Goal: Transaction & Acquisition: Purchase product/service

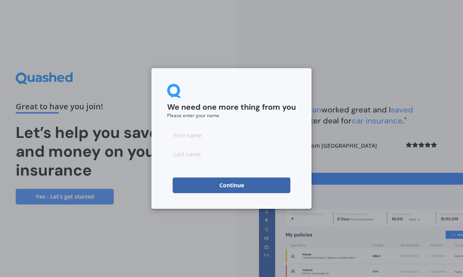
click at [204, 136] on input at bounding box center [231, 135] width 129 height 16
type input "Scott"
type input "Hay"
click at [246, 184] on button "Continue" at bounding box center [232, 186] width 118 height 16
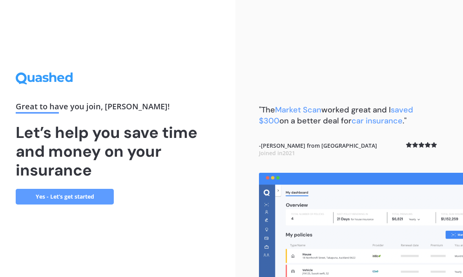
click at [55, 205] on link "Yes - Let’s get started" at bounding box center [65, 197] width 98 height 16
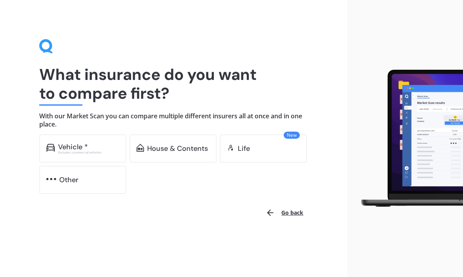
click at [74, 145] on div "Vehicle *" at bounding box center [73, 147] width 30 height 8
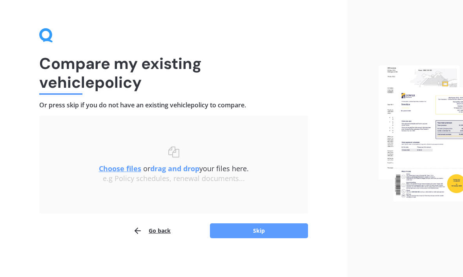
scroll to position [11, 0]
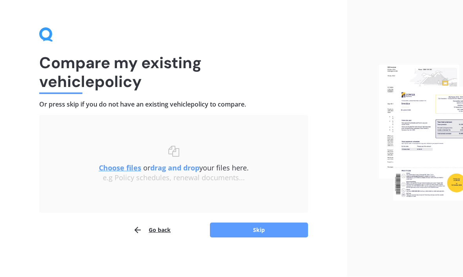
click at [260, 227] on button "Skip" at bounding box center [259, 230] width 98 height 15
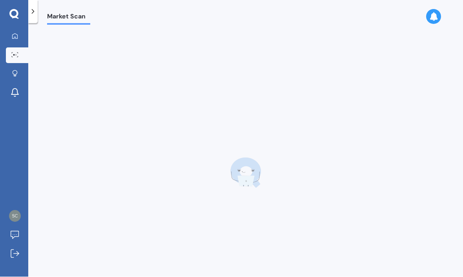
scroll to position [12, 0]
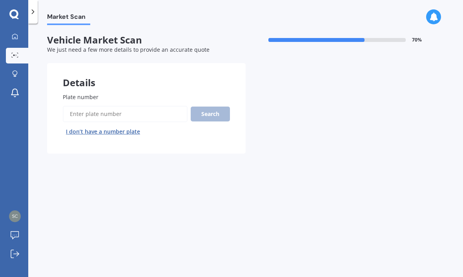
click at [85, 106] on input "Plate number" at bounding box center [125, 114] width 125 height 16
type input "Pdd144"
click at [209, 107] on button "Search" at bounding box center [210, 114] width 39 height 15
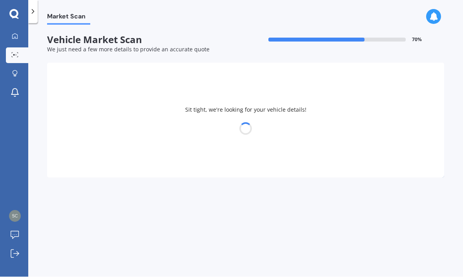
select select "BMW"
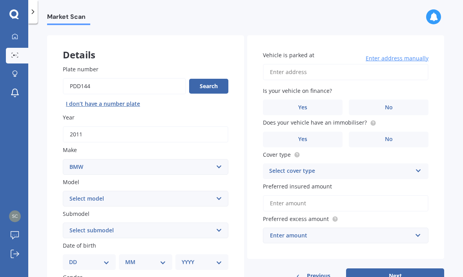
scroll to position [38, 0]
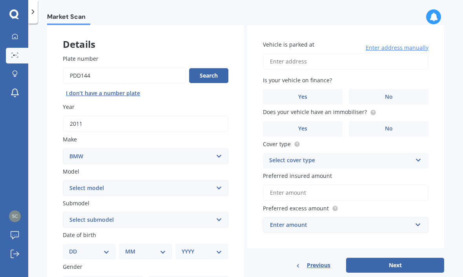
click at [215, 180] on select "Select model 116 116I 118 118D 120 130 218D 220I 225 250 316 318 320 320 i 323 …" at bounding box center [145, 188] width 165 height 16
select select "320 I"
click at [217, 212] on select "Select submodel GT Turbo 5 Dr Liftback" at bounding box center [145, 220] width 165 height 16
select select "GT TURBO 5 DR LIFTBACK"
click at [206, 212] on select "Select submodel GT Turbo 5 Dr Liftback" at bounding box center [145, 220] width 165 height 16
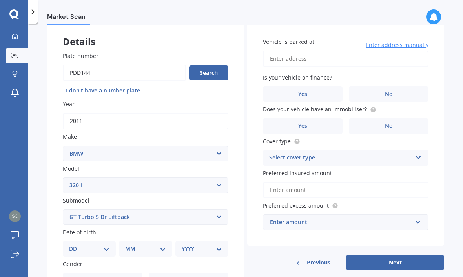
scroll to position [33, 0]
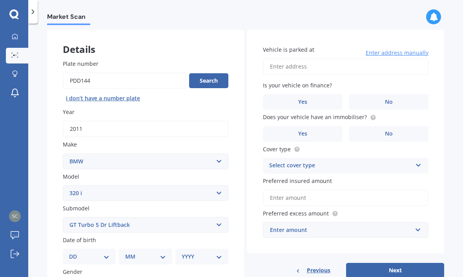
click at [217, 185] on select "Select model 116 116I 118 118D 120 130 218D 220I 225 250 316 318 320 320 i 323 …" at bounding box center [145, 193] width 165 height 16
select select "320"
click at [214, 217] on select "Select submodel (All other) Ci d i I NON TURBO" at bounding box center [145, 225] width 165 height 16
select select "I"
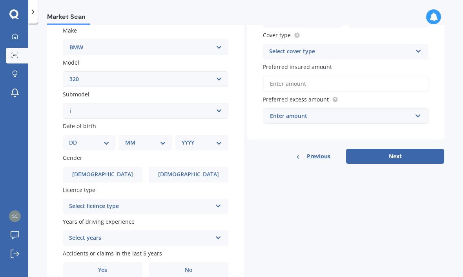
scroll to position [151, 0]
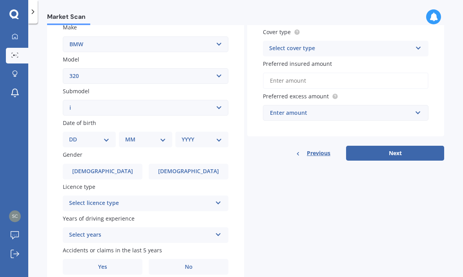
click at [109, 135] on select "DD 01 02 03 04 05 06 07 08 09 10 11 12 13 14 15 16 17 18 19 20 21 22 23 24 25 2…" at bounding box center [89, 139] width 40 height 9
select select "10"
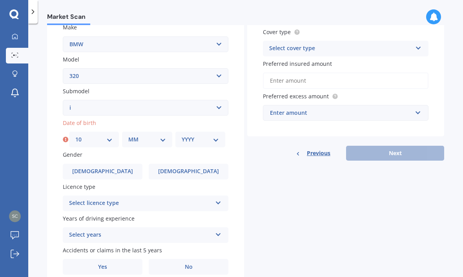
click at [151, 135] on select "MM 01 02 03 04 05 06 07 08 09 10 11 12" at bounding box center [146, 139] width 37 height 9
select select "09"
click at [210, 135] on select "YYYY 2025 2024 2023 2022 2021 2020 2019 2018 2017 2016 2015 2014 2013 2012 2011…" at bounding box center [200, 139] width 37 height 9
select select "1977"
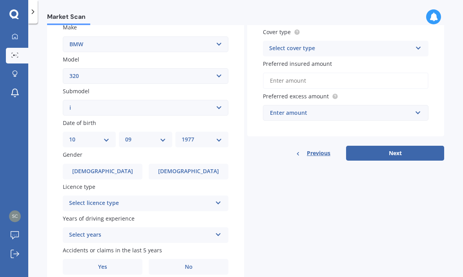
click at [211, 231] on div "Select years" at bounding box center [140, 235] width 143 height 9
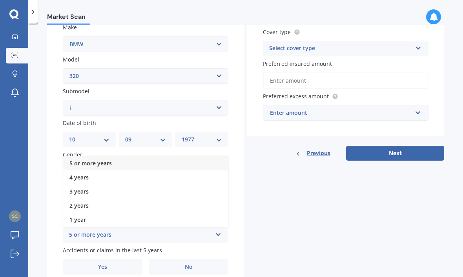
click at [145, 156] on div "5 or more years" at bounding box center [145, 163] width 165 height 14
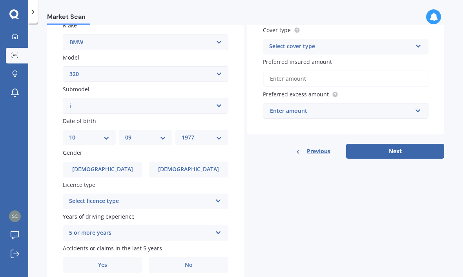
scroll to position [151, 0]
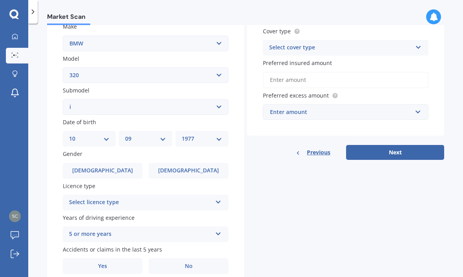
click at [185, 263] on span "No" at bounding box center [189, 266] width 8 height 7
click at [0, 0] on input "No" at bounding box center [0, 0] width 0 height 0
click at [395, 43] on div "Select cover type" at bounding box center [340, 47] width 143 height 9
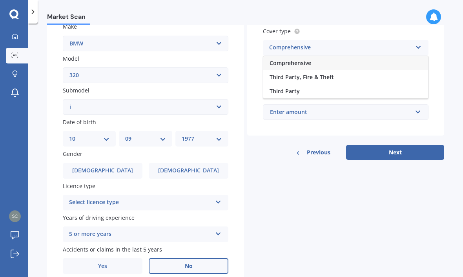
click at [333, 56] on div "Comprehensive" at bounding box center [345, 63] width 165 height 14
click at [392, 72] on input "Preferred insured amount" at bounding box center [345, 80] width 165 height 16
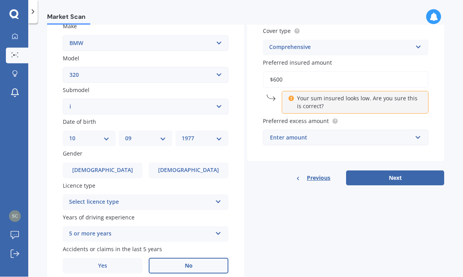
type input "$6,000"
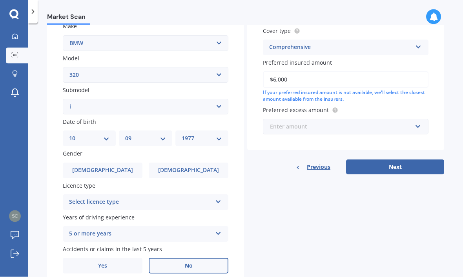
click at [390, 120] on input "text" at bounding box center [343, 127] width 158 height 15
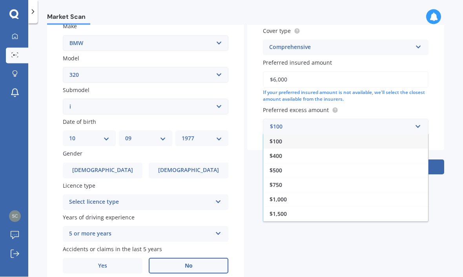
click at [315, 164] on div "$500" at bounding box center [345, 171] width 165 height 15
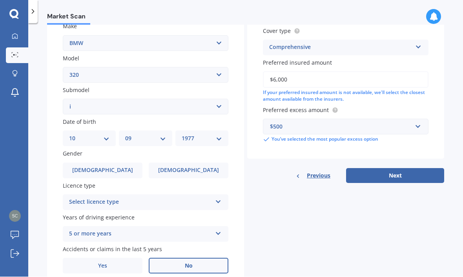
click at [393, 169] on button "Next" at bounding box center [395, 176] width 98 height 15
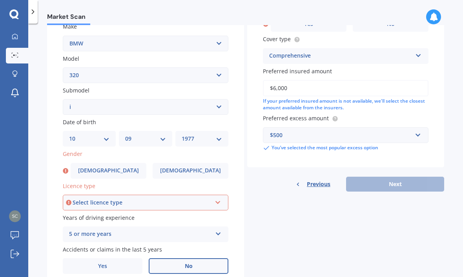
click at [212, 195] on div "Select licence type NZ Full NZ Restricted NZ Learners Australia United Kingdom …" at bounding box center [145, 203] width 165 height 16
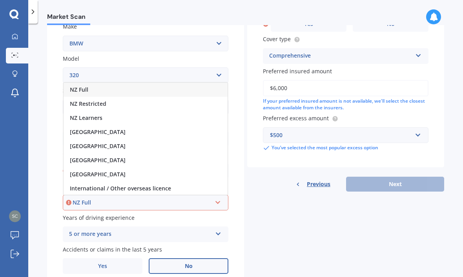
click at [76, 86] on span "NZ Full" at bounding box center [79, 89] width 18 height 7
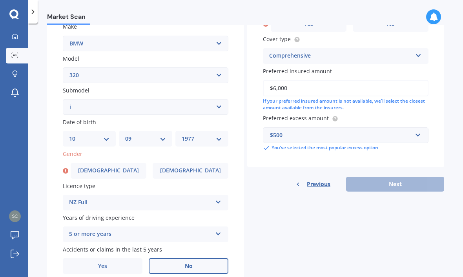
click at [105, 167] on span "Male" at bounding box center [108, 170] width 61 height 7
click at [0, 0] on input "Male" at bounding box center [0, 0] width 0 height 0
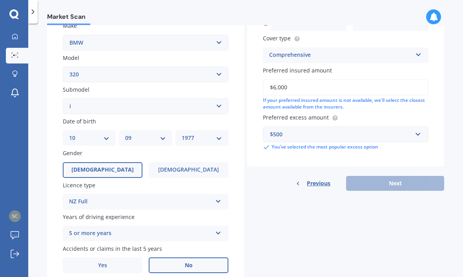
scroll to position [151, 0]
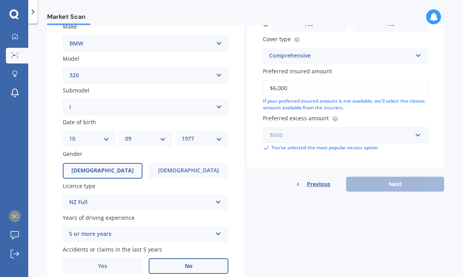
click at [368, 128] on input "text" at bounding box center [343, 135] width 158 height 15
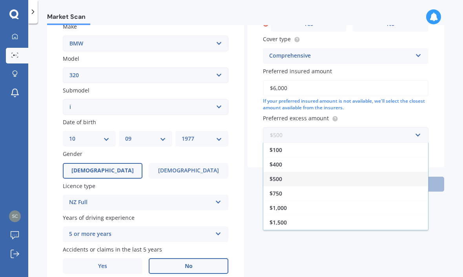
scroll to position [11, 0]
click at [314, 172] on div "$500" at bounding box center [345, 179] width 165 height 15
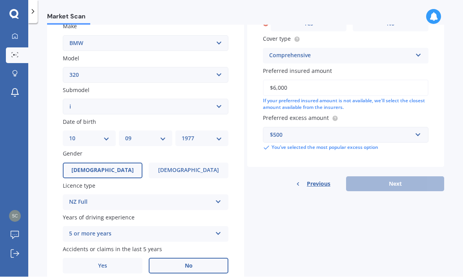
click at [396, 177] on div "Previous Next" at bounding box center [345, 184] width 197 height 15
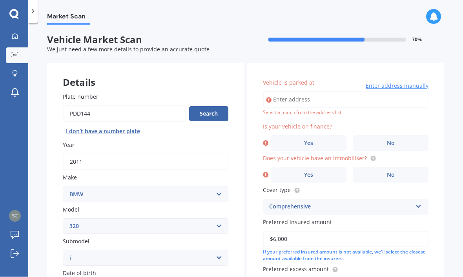
scroll to position [0, 0]
click at [335, 92] on input "Vehicle is parked at" at bounding box center [345, 100] width 165 height 16
type input "207 Highsted Road, Casebrook, Christchurch 8051"
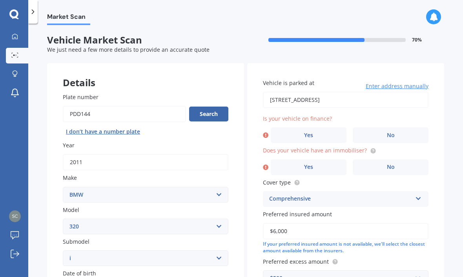
click at [384, 127] on label "No" at bounding box center [391, 135] width 76 height 16
click at [0, 0] on input "No" at bounding box center [0, 0] width 0 height 0
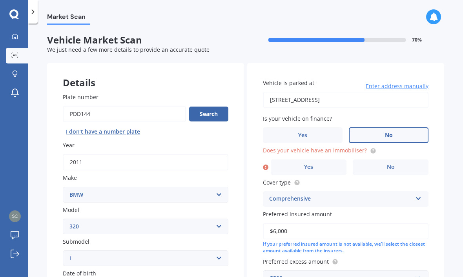
click at [322, 160] on label "Yes" at bounding box center [309, 168] width 76 height 16
click at [0, 0] on input "Yes" at bounding box center [0, 0] width 0 height 0
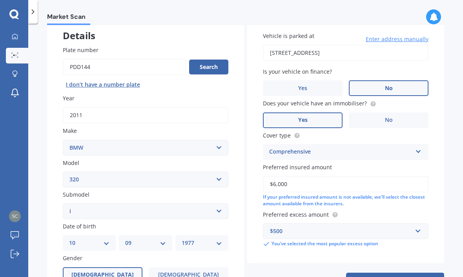
scroll to position [48, 0]
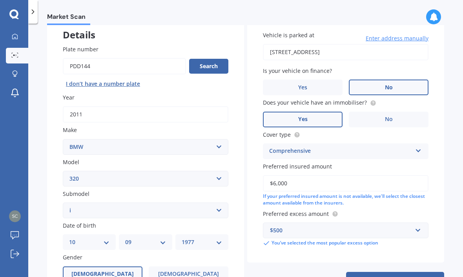
click at [383, 272] on button "Next" at bounding box center [395, 279] width 98 height 15
select select "10"
select select "09"
select select "1977"
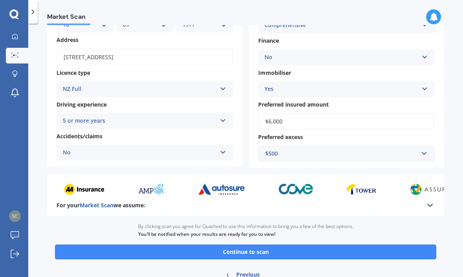
scroll to position [96, 0]
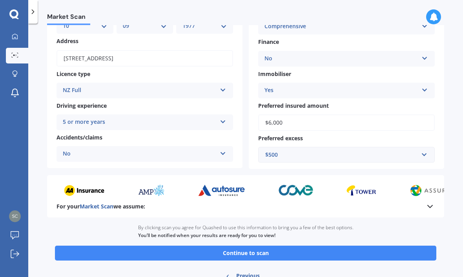
click at [260, 246] on button "Continue to scan" at bounding box center [245, 253] width 381 height 15
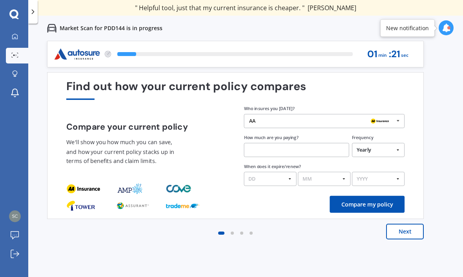
click at [295, 151] on input "text" at bounding box center [296, 150] width 105 height 14
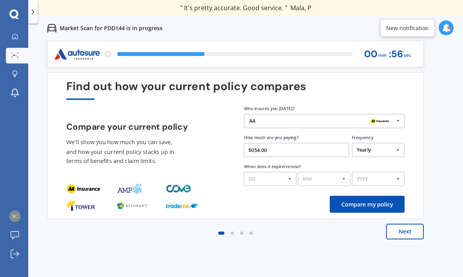
click at [381, 143] on select "Yearly Six-Monthly Quarterly Monthly Fortnightly Weekly One-Off" at bounding box center [378, 150] width 53 height 14
type input "$54.00"
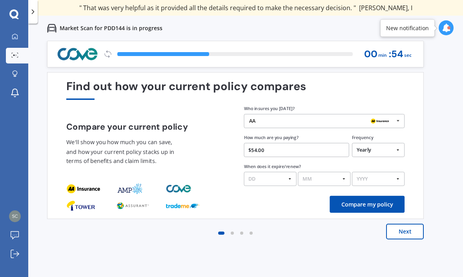
select select "Fortnightly"
click at [291, 172] on select "DD 01 02 03 04 05 06 07 08 09 10 11 12 13 14 15 16 17 18 19 20 21 22 23 24 25 2…" at bounding box center [270, 179] width 53 height 14
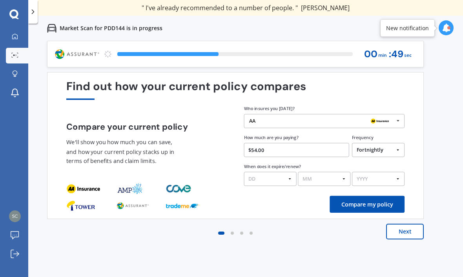
select select "30"
click at [329, 172] on select "MM 01 02 03 04 05 06 07 08 09 10 11 12" at bounding box center [324, 179] width 53 height 14
select select "08"
click at [380, 172] on select "YYYY 2026 2025 2024" at bounding box center [378, 179] width 53 height 14
select select "2025"
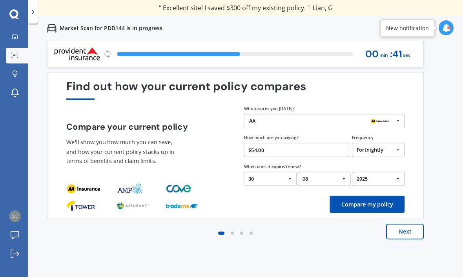
click at [368, 196] on button "Compare my policy" at bounding box center [366, 204] width 75 height 17
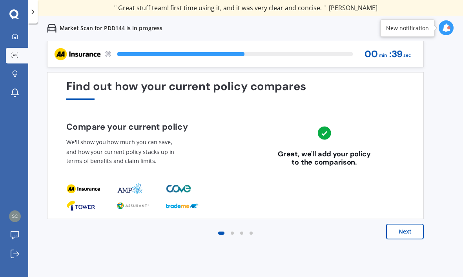
click at [400, 224] on button "Next" at bounding box center [405, 232] width 38 height 16
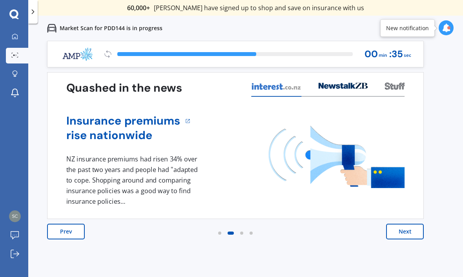
click at [402, 224] on button "Next" at bounding box center [405, 232] width 38 height 16
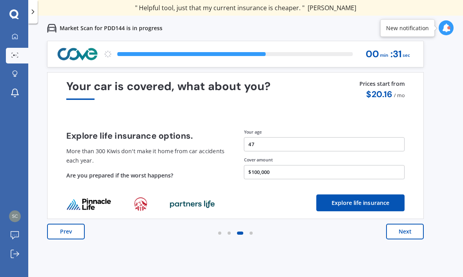
click at [400, 224] on button "Next" at bounding box center [405, 232] width 38 height 16
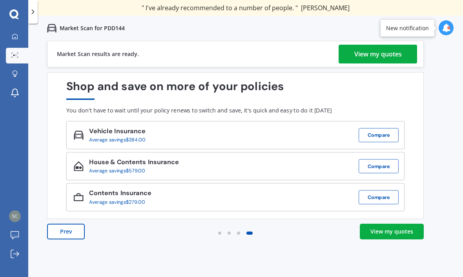
click at [376, 45] on div "View my quotes" at bounding box center [377, 54] width 47 height 19
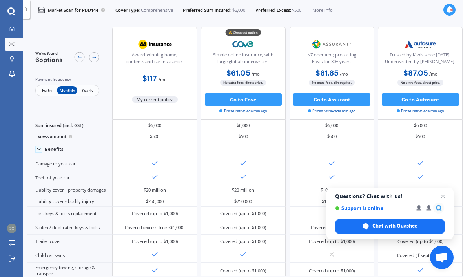
click at [444, 195] on span "Open chat" at bounding box center [442, 196] width 9 height 9
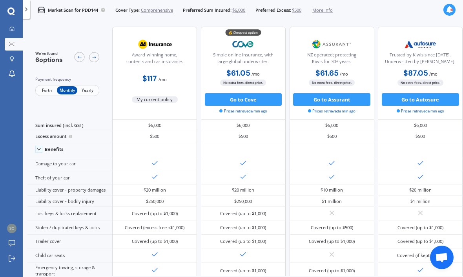
click at [235, 68] on b "$61.05" at bounding box center [238, 73] width 24 height 10
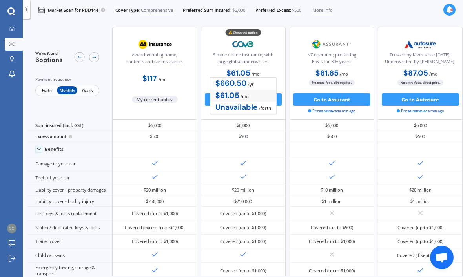
click at [216, 88] on b "$660.50" at bounding box center [230, 83] width 31 height 10
